Goal: Information Seeking & Learning: Find specific fact

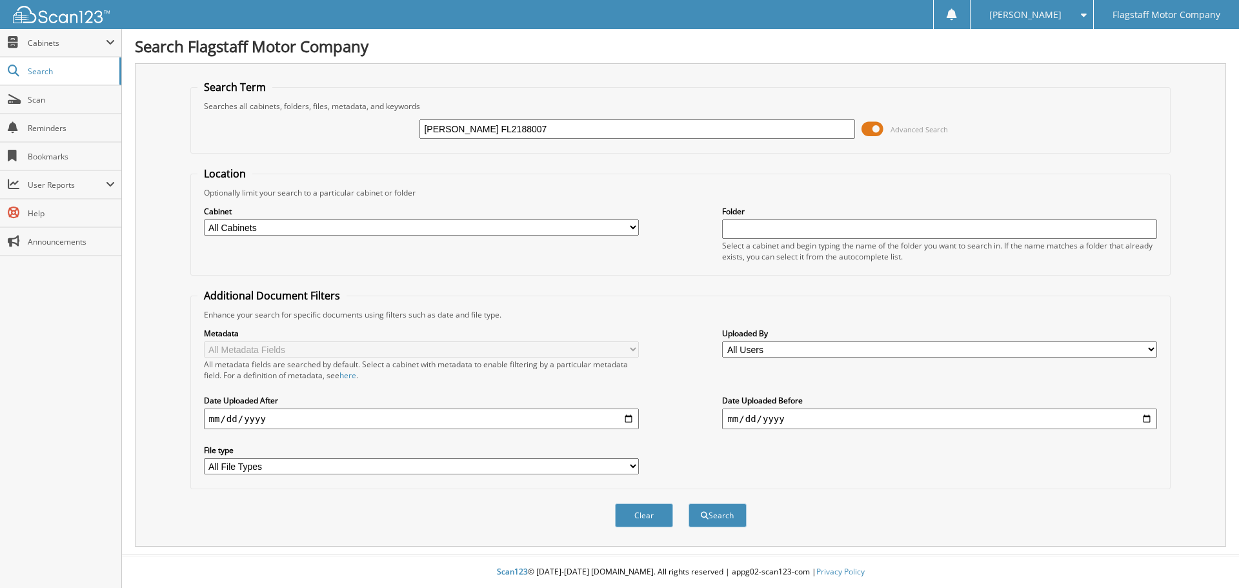
type input "[PERSON_NAME] FL2188007"
click at [527, 229] on select "All Cabinets ACCOUNTS PAYABLE ACCOUNTS RECEIVABLE ADVERTISING BRADY MARTZ CAR D…" at bounding box center [421, 227] width 435 height 16
click at [204, 219] on select "All Cabinets ACCOUNTS PAYABLE ACCOUNTS RECEIVABLE ADVERTISING BRADY MARTZ CAR D…" at bounding box center [421, 227] width 435 height 16
drag, startPoint x: 255, startPoint y: 229, endPoint x: 258, endPoint y: 235, distance: 7.0
click at [255, 229] on select "All Cabinets ACCOUNTS PAYABLE ACCOUNTS RECEIVABLE ADVERTISING BRADY MARTZ CAR D…" at bounding box center [421, 227] width 435 height 16
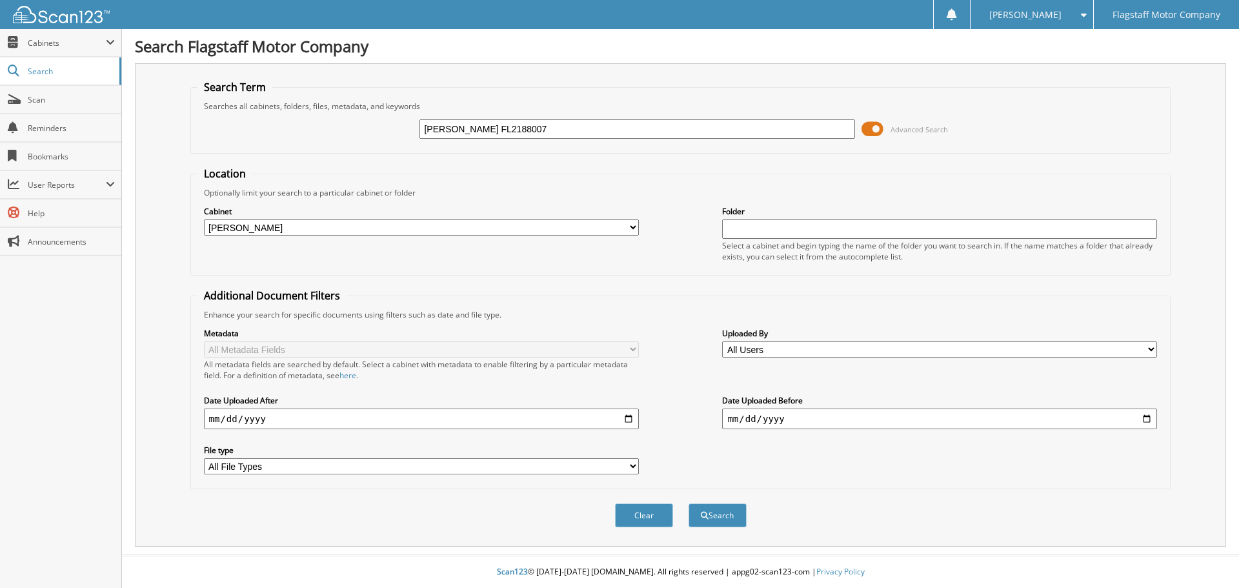
select select "16195"
click at [204, 219] on select "All Cabinets ACCOUNTS PAYABLE ACCOUNTS RECEIVABLE ADVERTISING BRADY MARTZ CAR D…" at bounding box center [421, 227] width 435 height 16
click at [717, 509] on button "Search" at bounding box center [718, 516] width 58 height 24
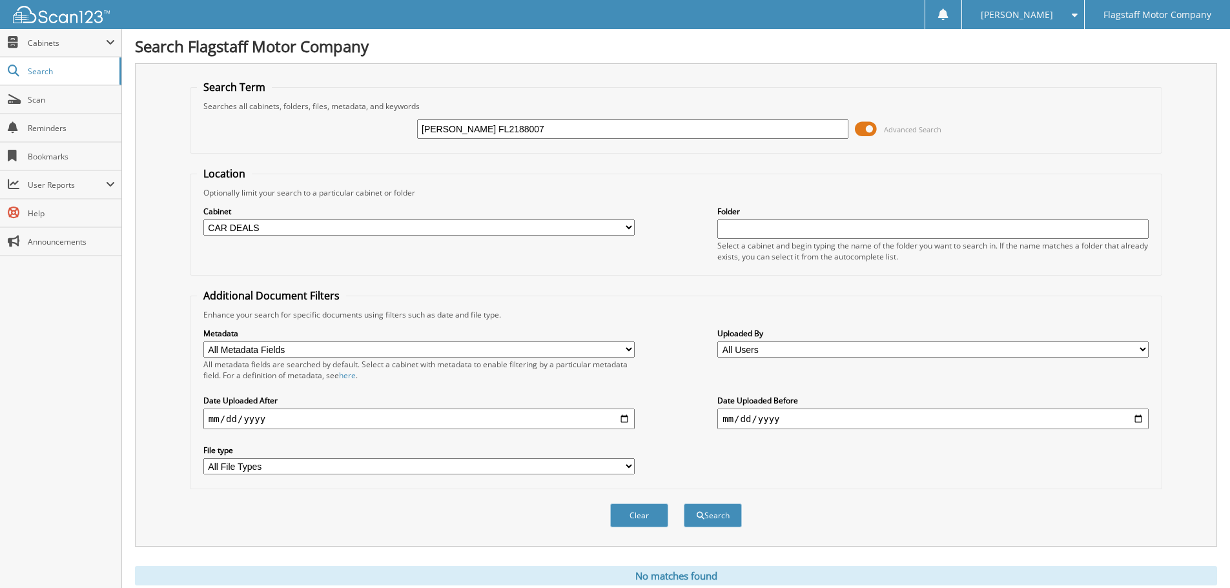
click at [529, 127] on input "[PERSON_NAME] FL2188007" at bounding box center [632, 128] width 431 height 19
type input "[PERSON_NAME] FL218807"
click at [713, 524] on button "Search" at bounding box center [713, 516] width 58 height 24
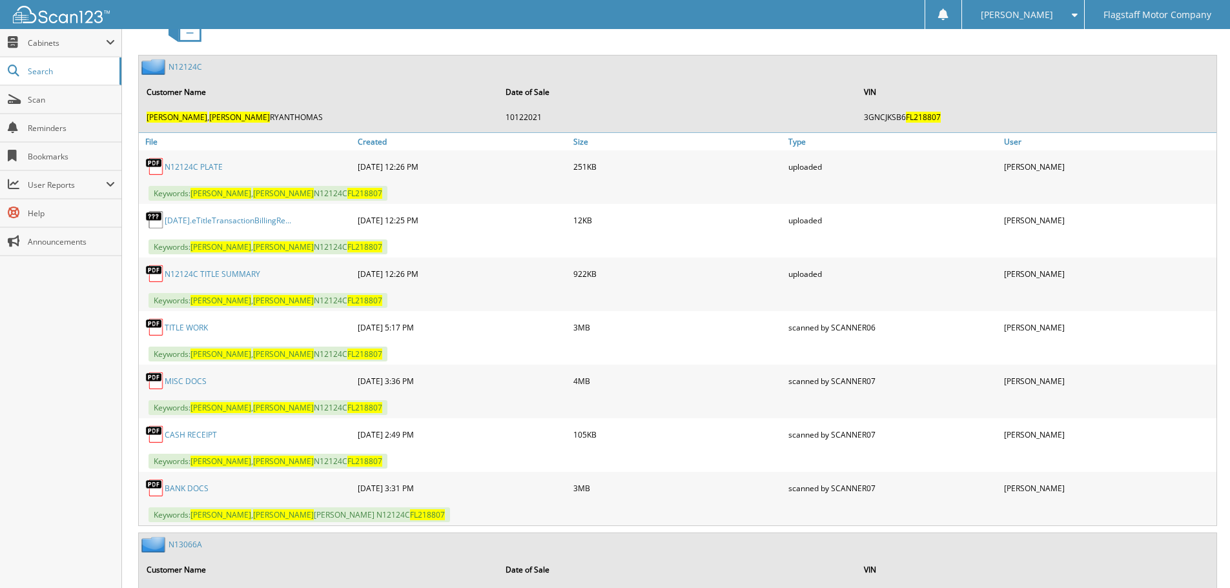
scroll to position [646, 0]
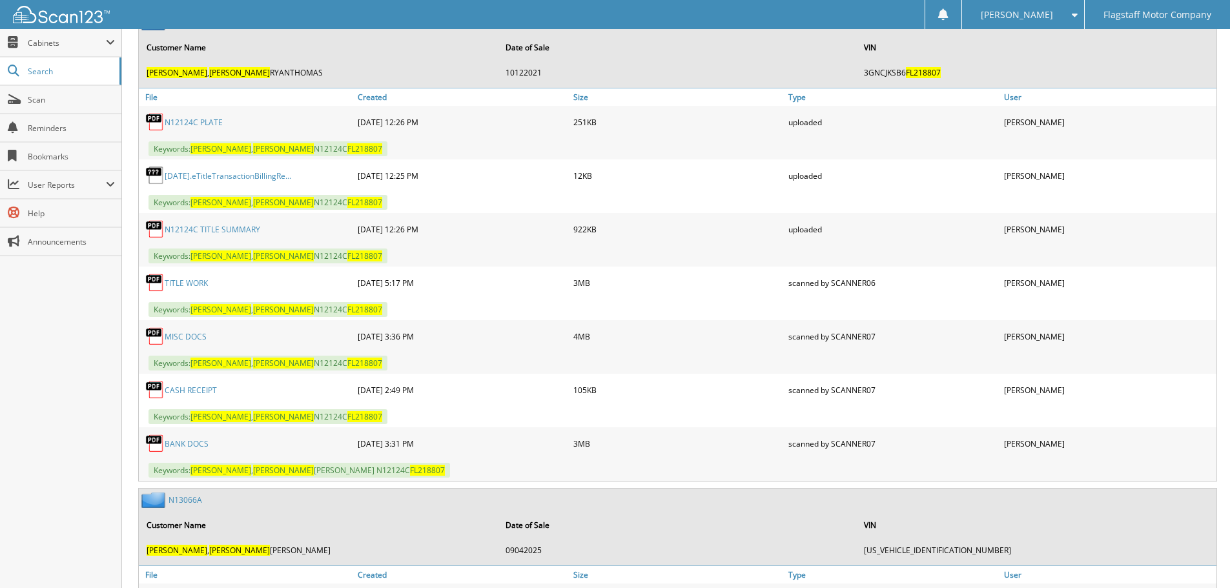
click at [188, 281] on link "TITLE WORK" at bounding box center [186, 283] width 43 height 11
click at [230, 230] on link "N12124C TITLE SUMMARY" at bounding box center [213, 229] width 96 height 11
click at [187, 447] on link "BANK DOCS" at bounding box center [187, 443] width 44 height 11
click at [184, 498] on link "N13066A" at bounding box center [185, 500] width 34 height 11
